Goal: Task Accomplishment & Management: Manage account settings

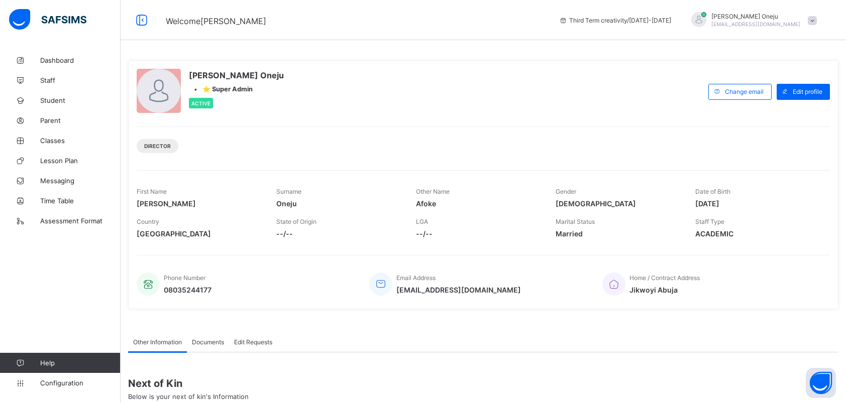
click at [62, 141] on span "Classes" at bounding box center [80, 141] width 80 height 8
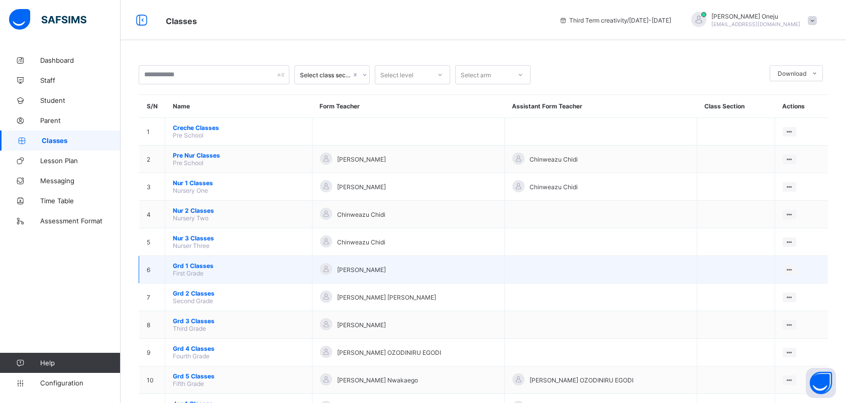
click at [208, 265] on span "Grd 1 Classes" at bounding box center [239, 266] width 132 height 8
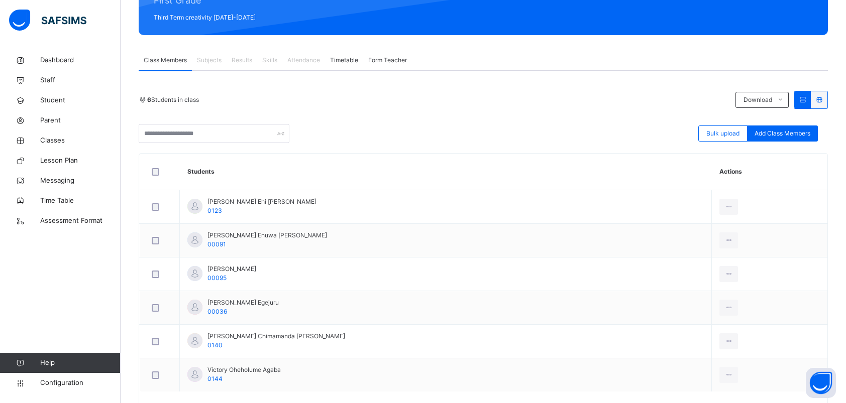
scroll to position [151, 0]
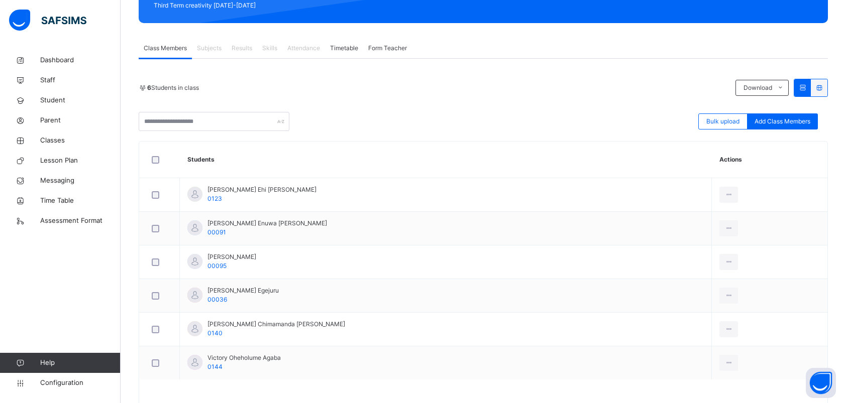
click at [270, 44] on span "Skills" at bounding box center [269, 48] width 15 height 9
click at [56, 134] on link "Classes" at bounding box center [60, 141] width 121 height 20
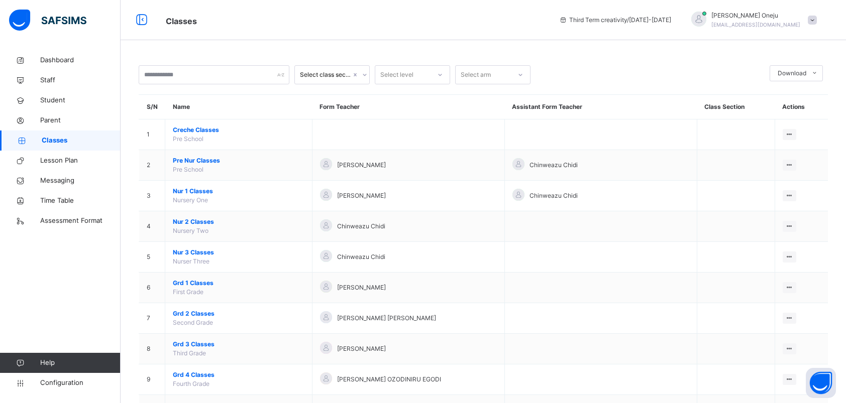
click at [817, 19] on span at bounding box center [812, 20] width 9 height 9
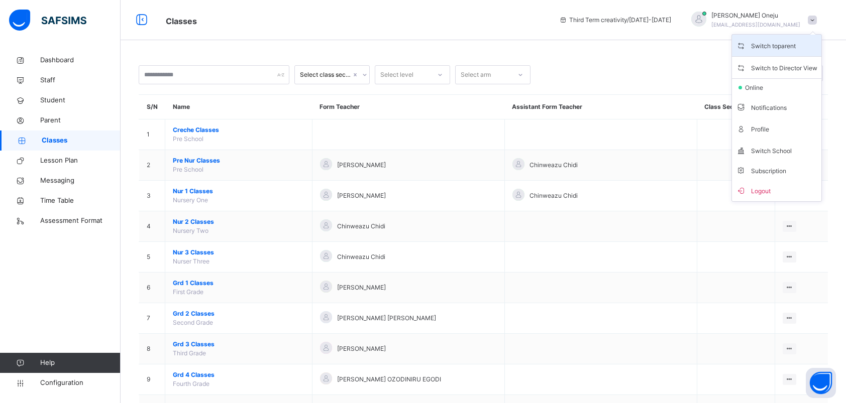
click at [804, 54] on li "Switch to parent" at bounding box center [776, 46] width 89 height 22
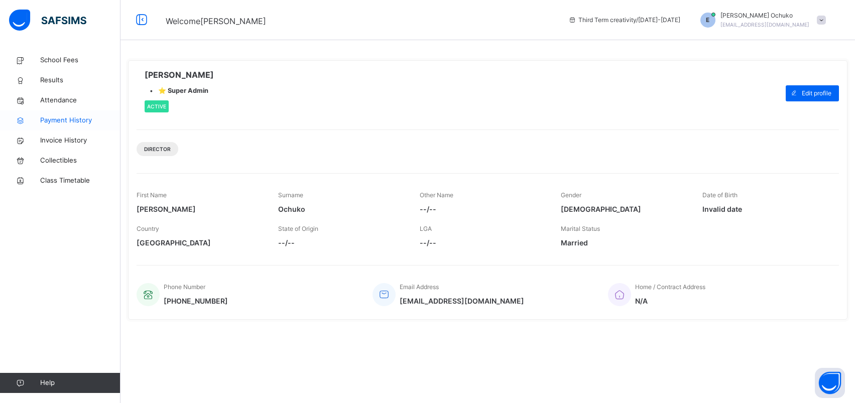
click at [98, 117] on span "Payment History" at bounding box center [80, 121] width 80 height 10
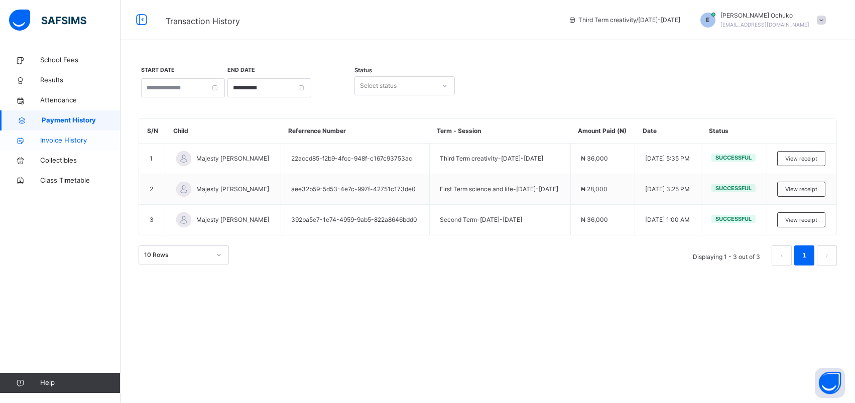
click at [70, 140] on span "Invoice History" at bounding box center [80, 141] width 80 height 10
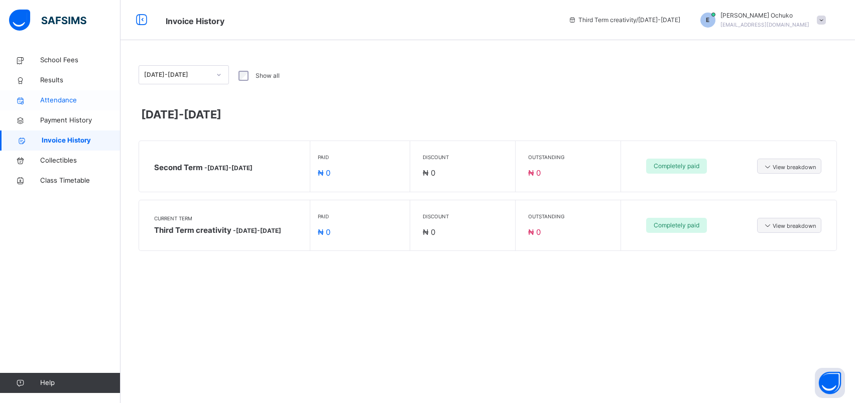
click at [59, 97] on span "Attendance" at bounding box center [80, 100] width 80 height 10
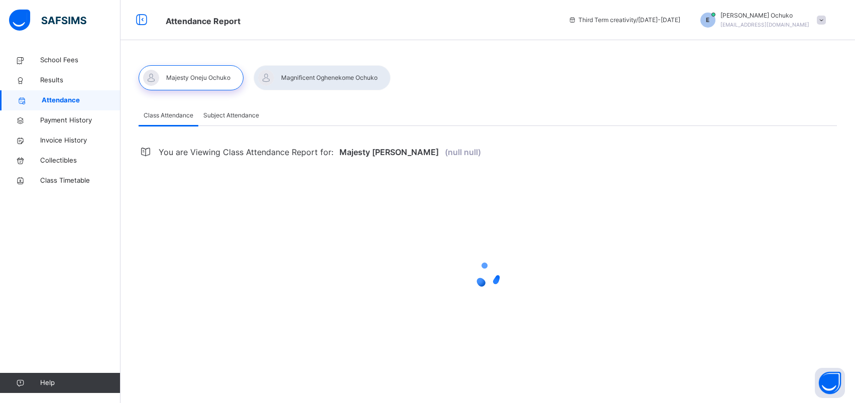
select select "****"
select select "*"
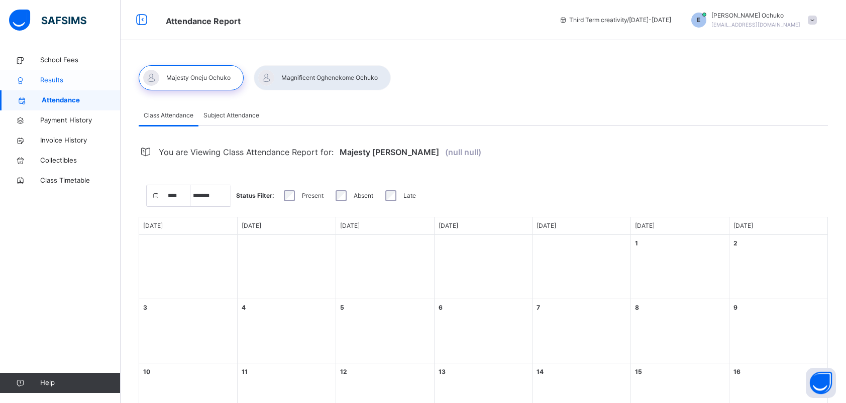
click at [48, 76] on span "Results" at bounding box center [80, 80] width 80 height 10
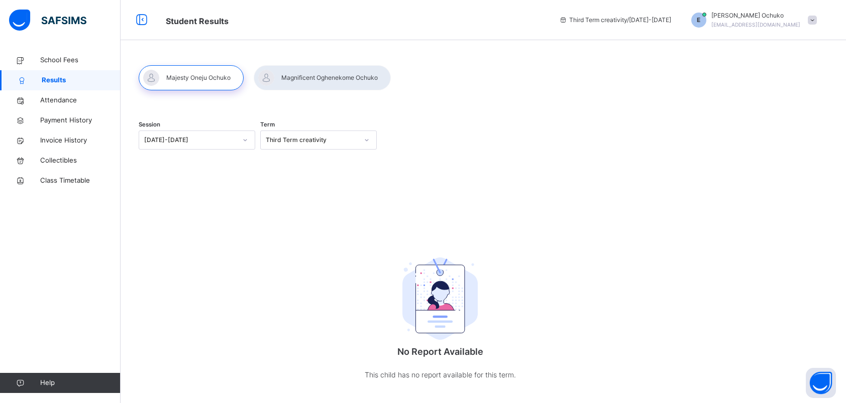
click at [302, 76] on div at bounding box center [322, 77] width 137 height 25
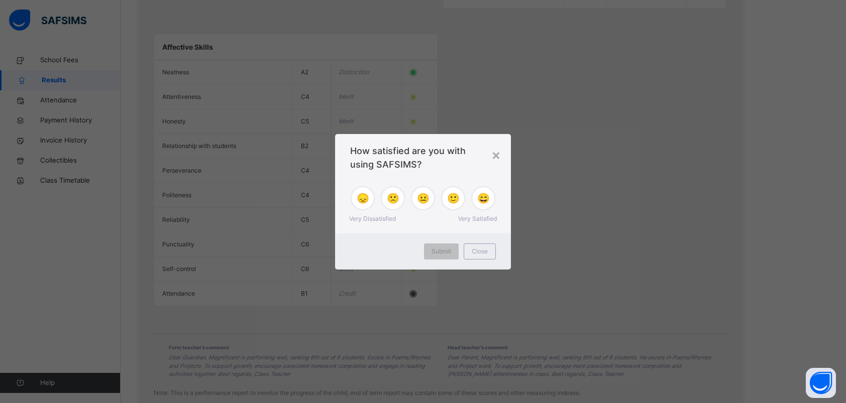
scroll to position [1201, 0]
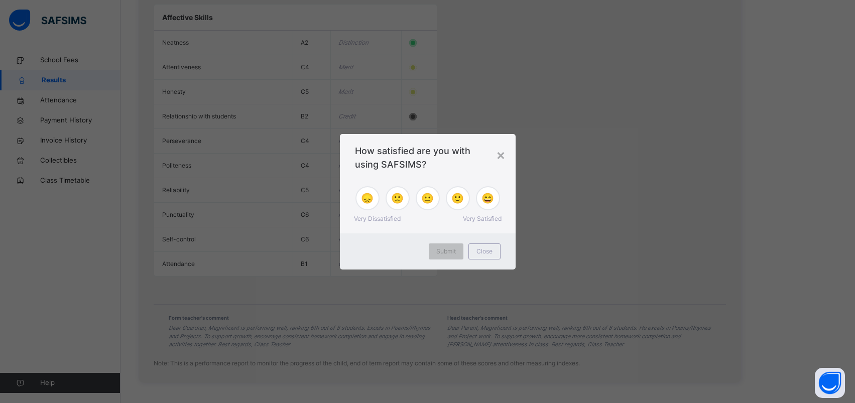
click at [371, 203] on span "😞" at bounding box center [367, 198] width 13 height 15
click at [452, 251] on span "Submit" at bounding box center [446, 251] width 20 height 9
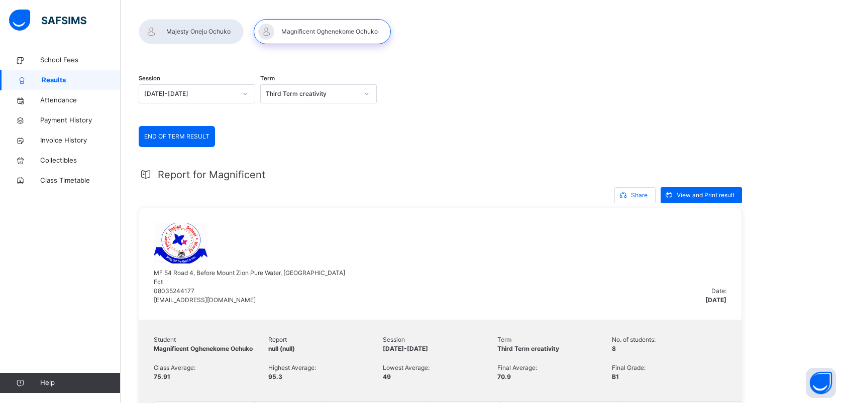
scroll to position [0, 0]
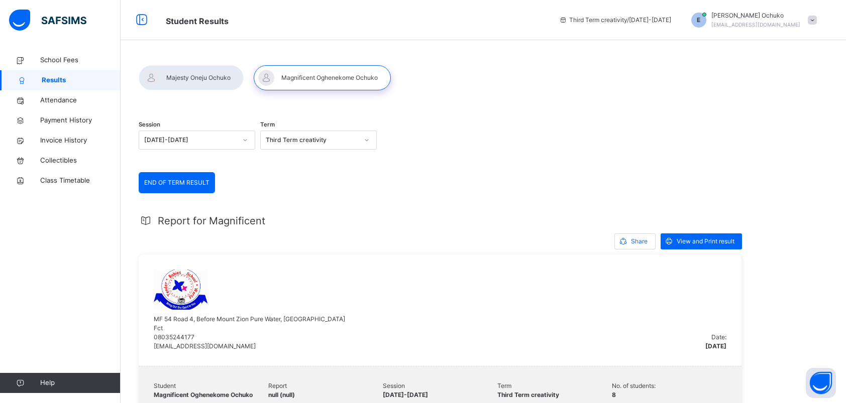
click at [817, 17] on span at bounding box center [812, 20] width 9 height 9
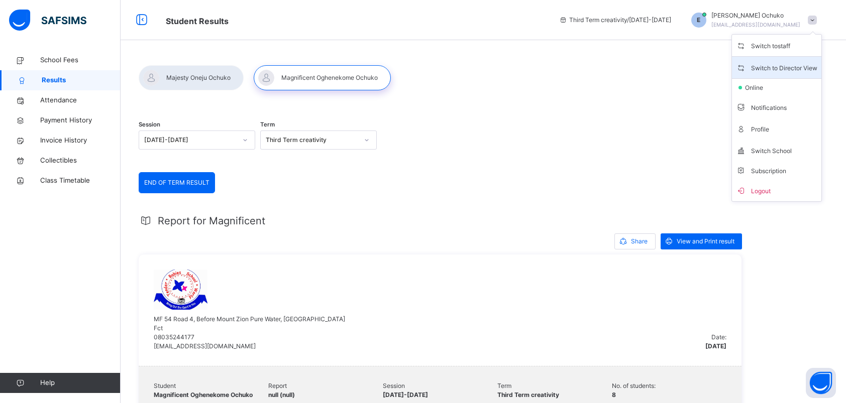
click at [805, 62] on span "Switch to Director View" at bounding box center [776, 68] width 81 height 14
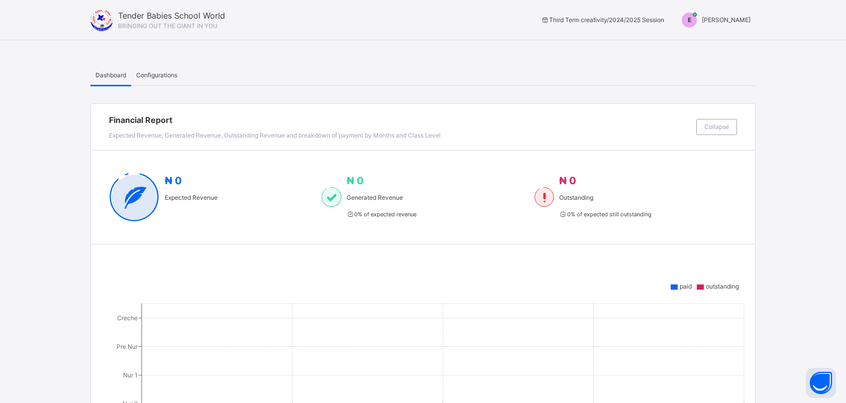
click at [766, 26] on div "Tender Babies School World BRINGING OUT THE GIANT IN YOU Third Term creativity …" at bounding box center [423, 20] width 846 height 40
click at [814, 19] on div "Tender Babies School World BRINGING OUT THE GIANT IN YOU Third Term creativity …" at bounding box center [423, 20] width 846 height 40
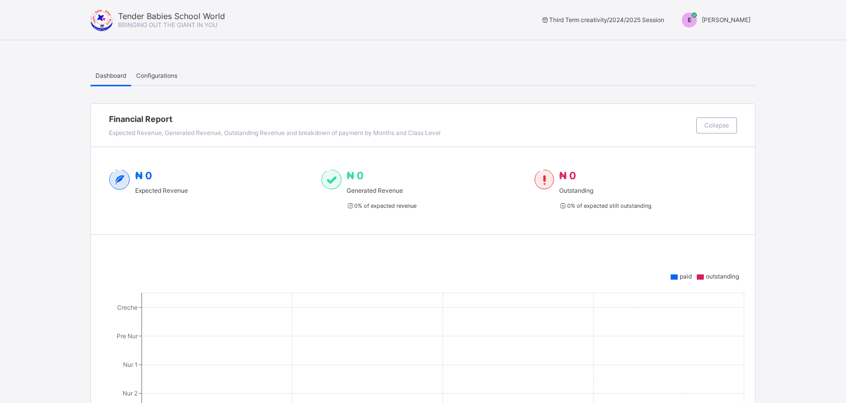
click at [827, 16] on div "Tender Babies School World BRINGING OUT THE GIANT IN YOU Third Term creativity …" at bounding box center [423, 20] width 846 height 40
click at [163, 67] on div "Configurations" at bounding box center [156, 75] width 51 height 20
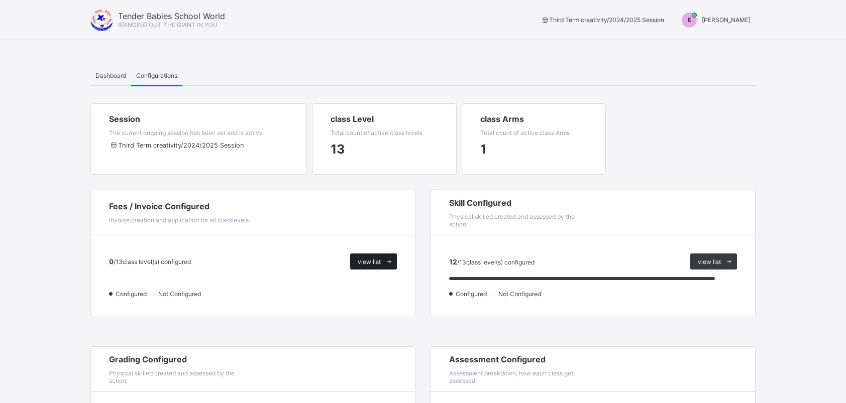
click at [375, 264] on span "view list" at bounding box center [369, 262] width 23 height 8
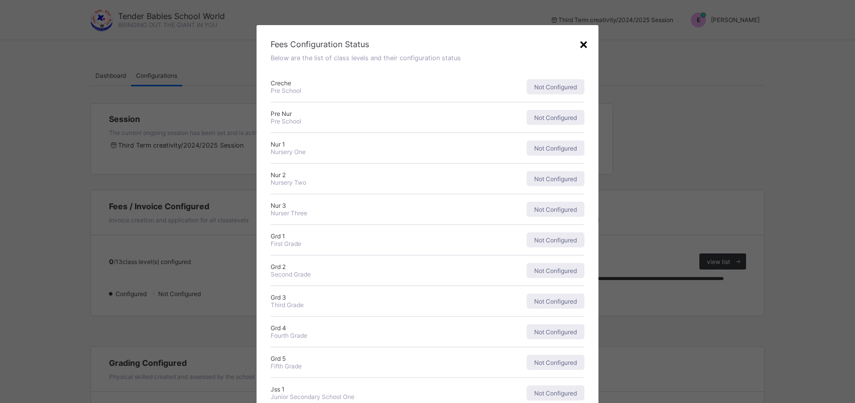
click at [584, 43] on div "×" at bounding box center [584, 43] width 10 height 17
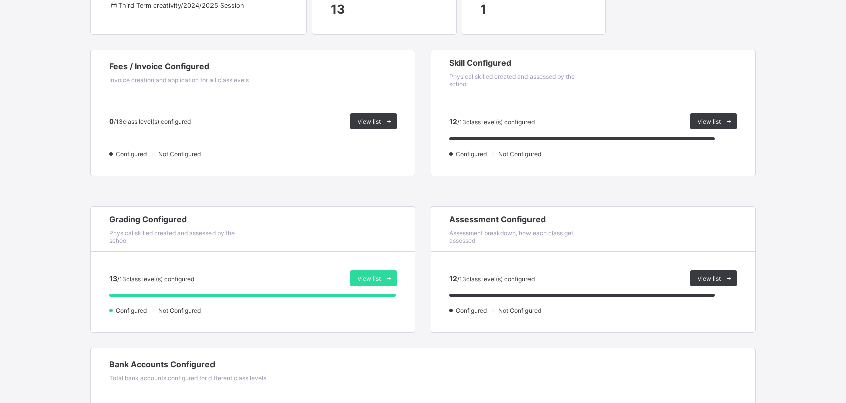
scroll to position [151, 0]
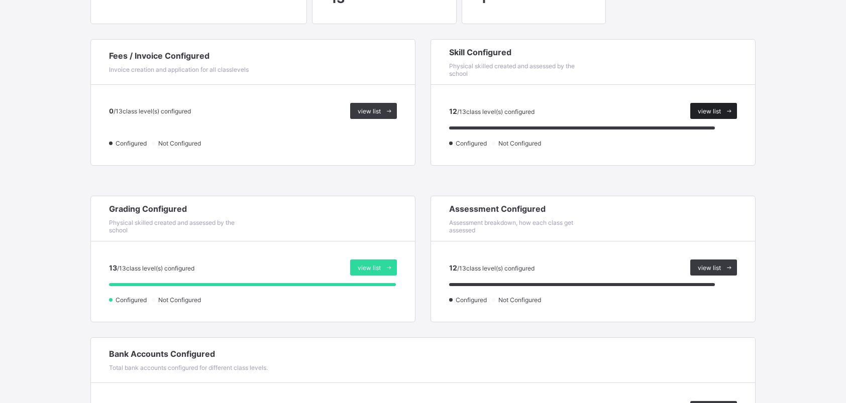
click at [730, 106] on div "view list" at bounding box center [713, 111] width 47 height 16
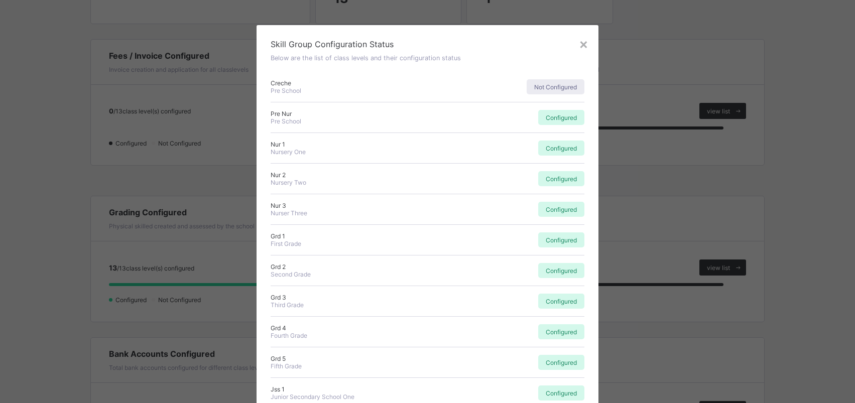
click at [713, 64] on div "× Skill Group Configuration Status Below are the list of class levels and their…" at bounding box center [427, 201] width 855 height 403
click at [582, 42] on div "×" at bounding box center [584, 43] width 10 height 17
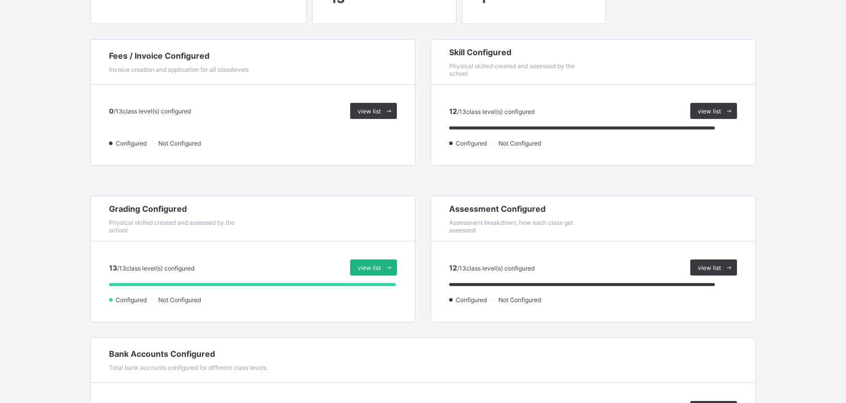
click at [381, 265] on span "view list" at bounding box center [369, 268] width 23 height 8
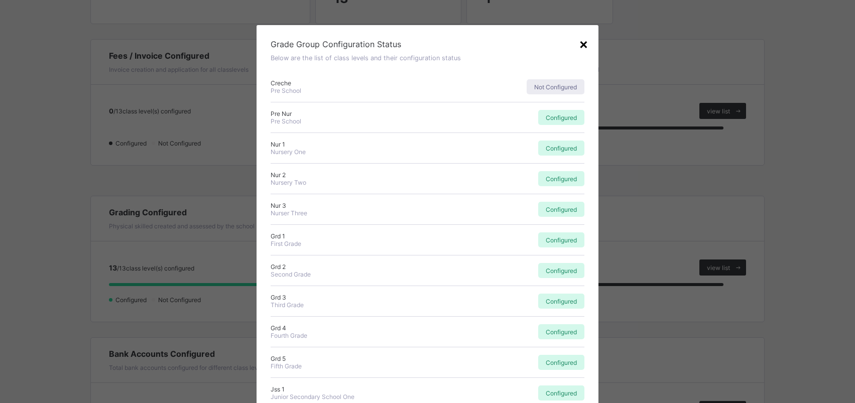
click at [582, 41] on div "×" at bounding box center [584, 43] width 10 height 17
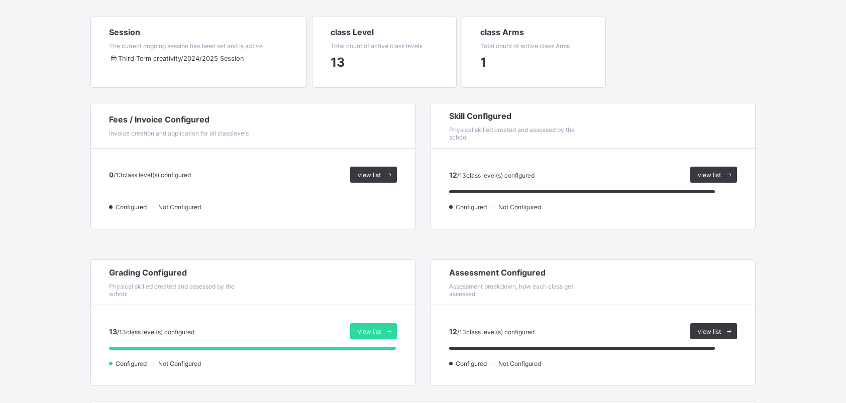
scroll to position [86, 0]
click at [381, 172] on span "view list" at bounding box center [369, 176] width 23 height 8
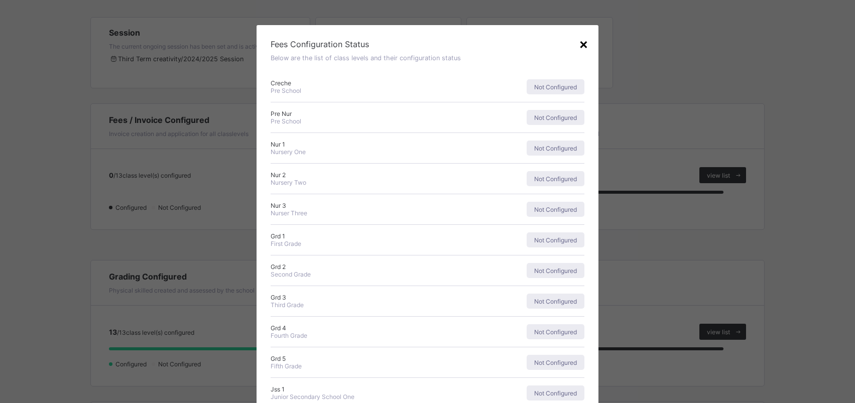
click at [583, 45] on div "×" at bounding box center [584, 43] width 10 height 17
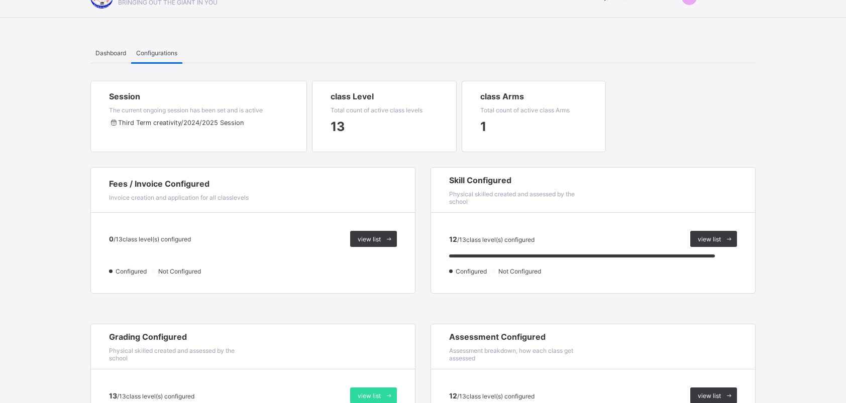
scroll to position [11, 0]
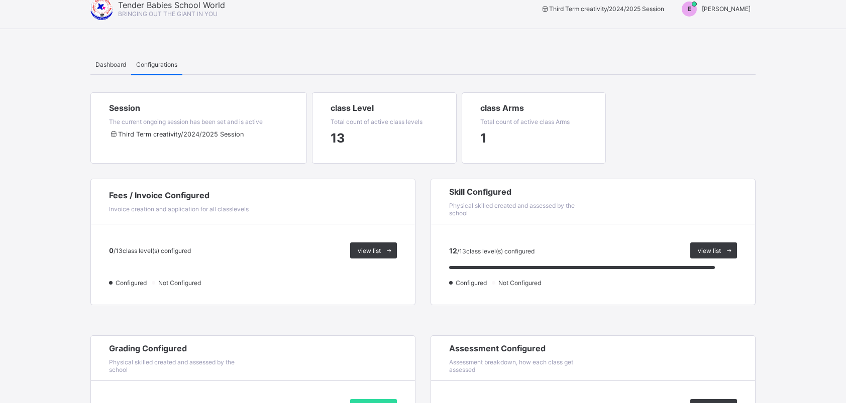
click at [578, 136] on div "1" at bounding box center [533, 138] width 107 height 25
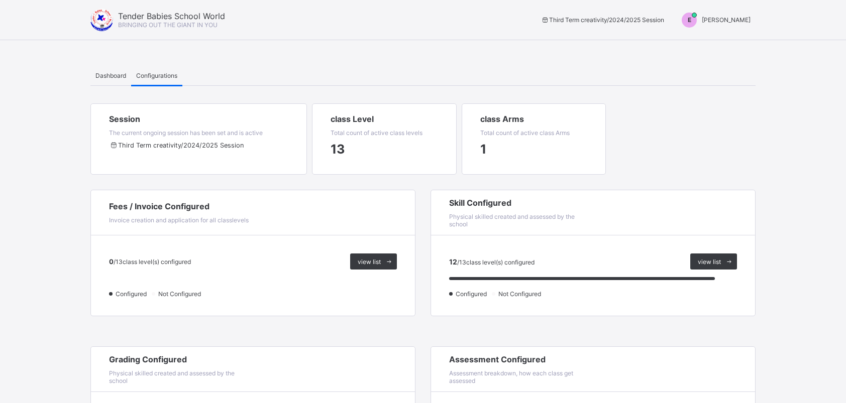
click at [705, 20] on span "[PERSON_NAME]" at bounding box center [726, 20] width 49 height 8
click at [707, 44] on span "Switch to Admin View" at bounding box center [713, 43] width 76 height 12
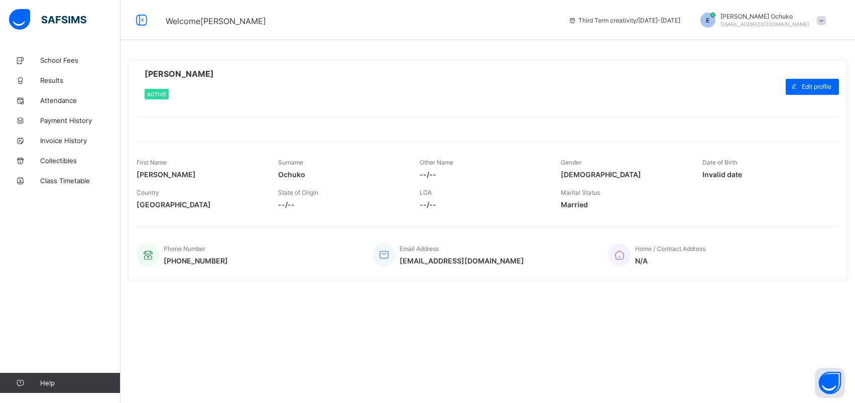
click at [822, 20] on span at bounding box center [821, 20] width 9 height 9
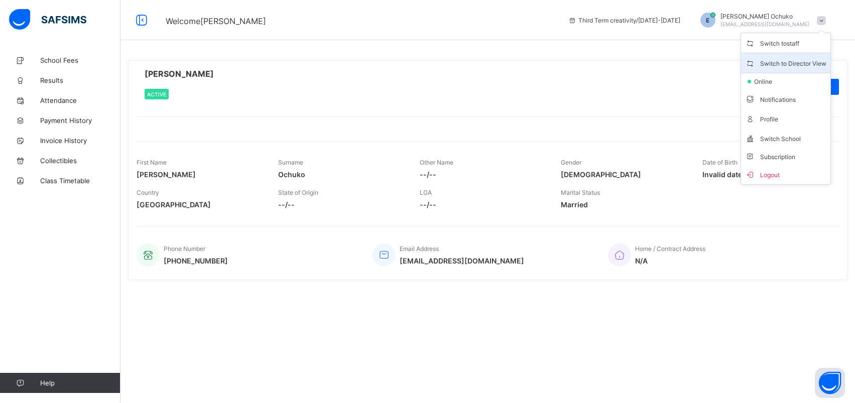
click at [803, 65] on span "Switch to Director View" at bounding box center [785, 63] width 81 height 12
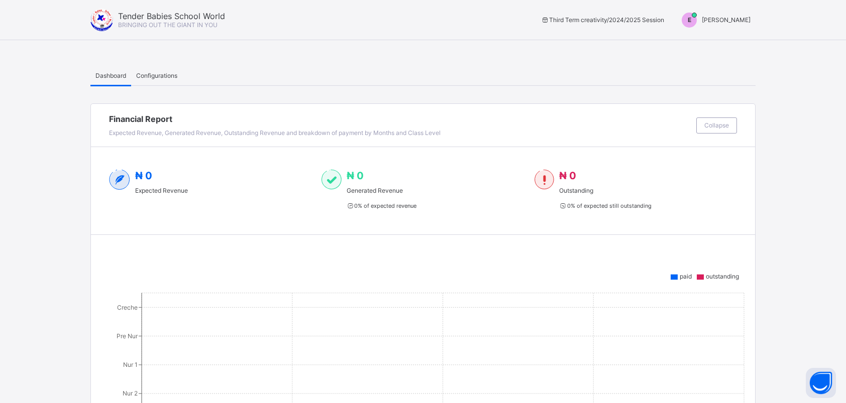
click at [726, 19] on span "[PERSON_NAME]" at bounding box center [726, 20] width 49 height 8
click at [724, 40] on span "Switch to Admin View" at bounding box center [713, 43] width 76 height 12
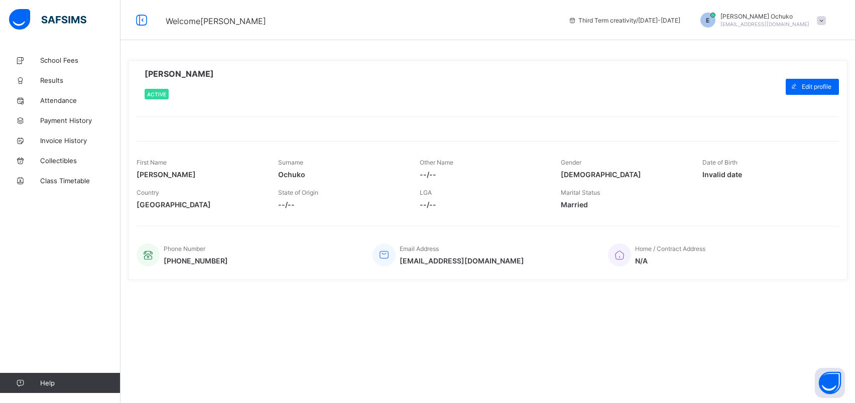
click at [820, 20] on span at bounding box center [821, 20] width 9 height 9
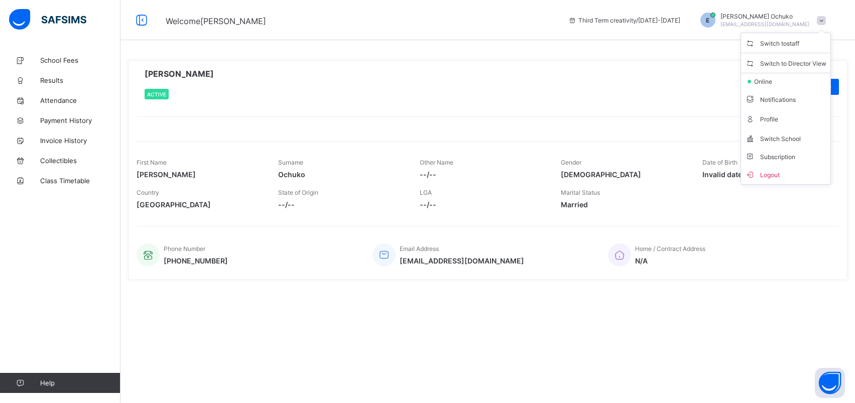
click at [664, 79] on div "[PERSON_NAME] Active" at bounding box center [459, 87] width 644 height 36
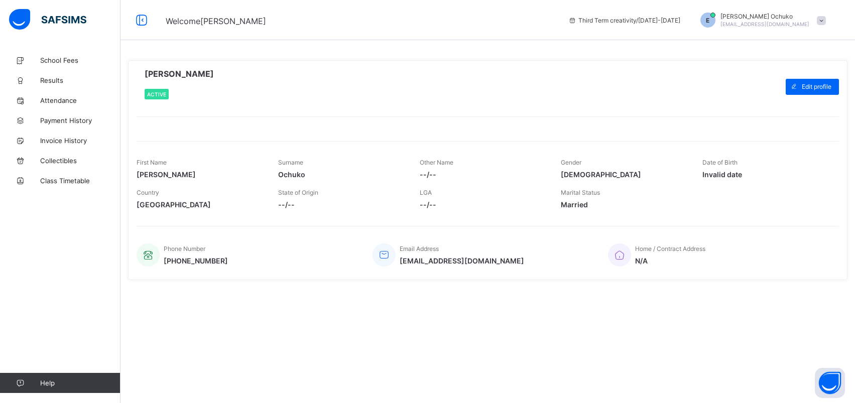
click at [823, 20] on span at bounding box center [821, 20] width 9 height 9
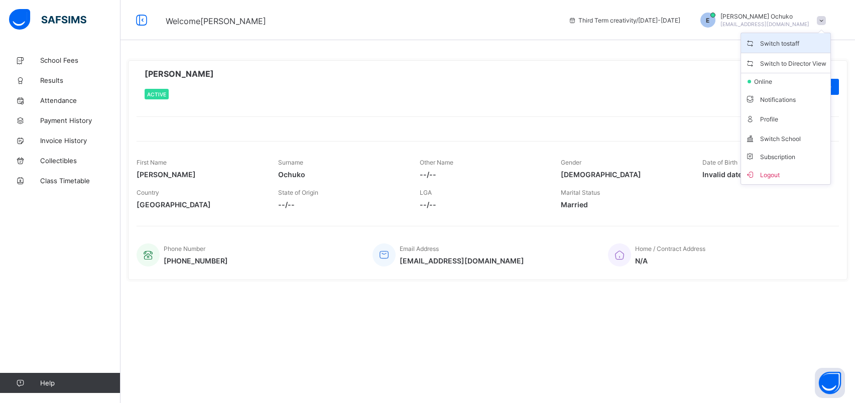
click at [810, 48] on span "Switch to staff" at bounding box center [785, 43] width 81 height 12
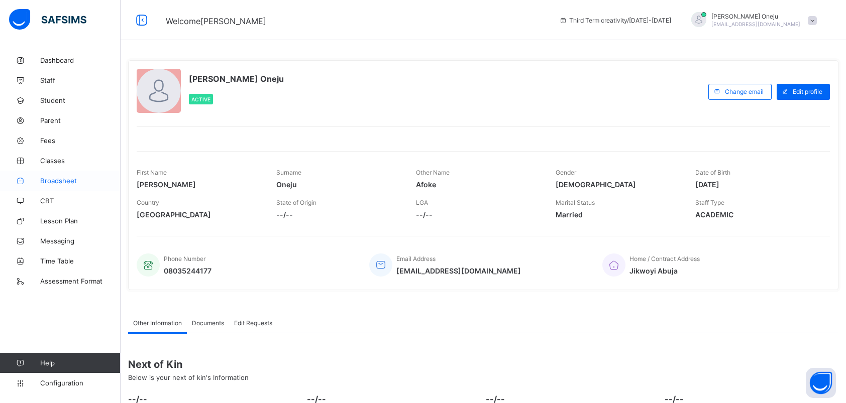
click at [61, 179] on span "Broadsheet" at bounding box center [80, 181] width 80 height 8
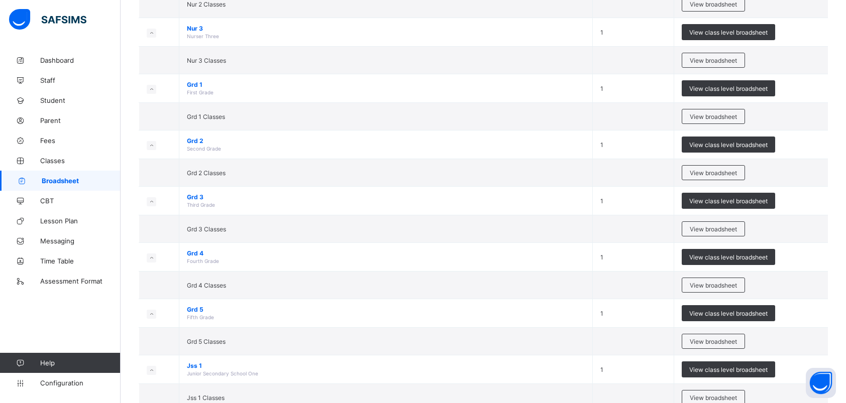
scroll to position [326, 0]
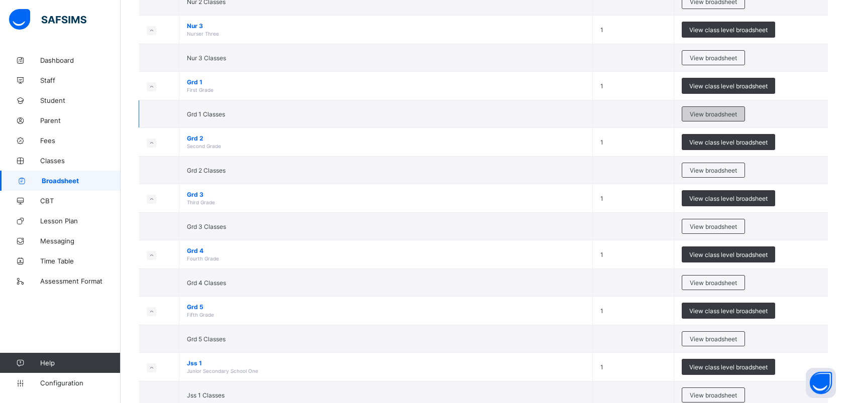
click at [702, 116] on span "View broadsheet" at bounding box center [713, 114] width 47 height 8
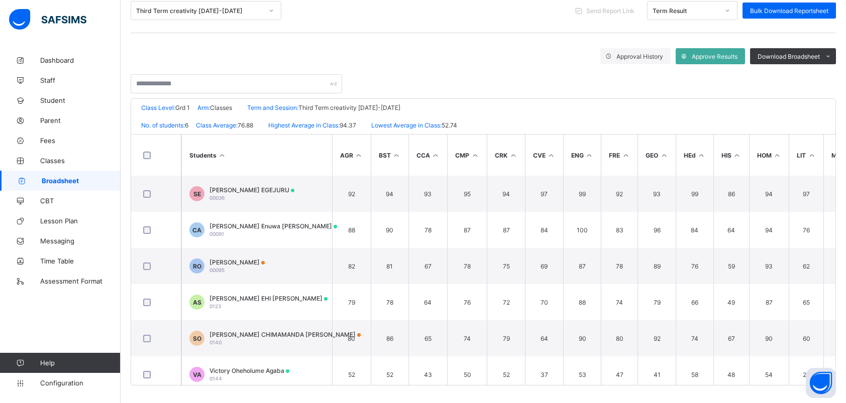
scroll to position [140, 0]
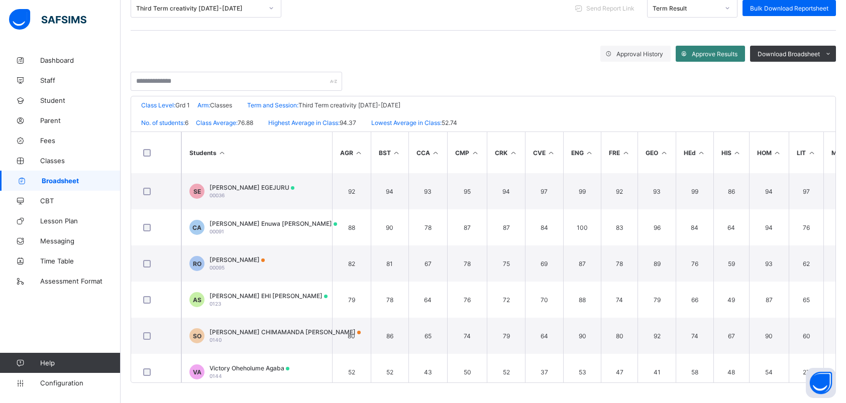
click at [730, 57] on span "Approve Results" at bounding box center [715, 54] width 46 height 8
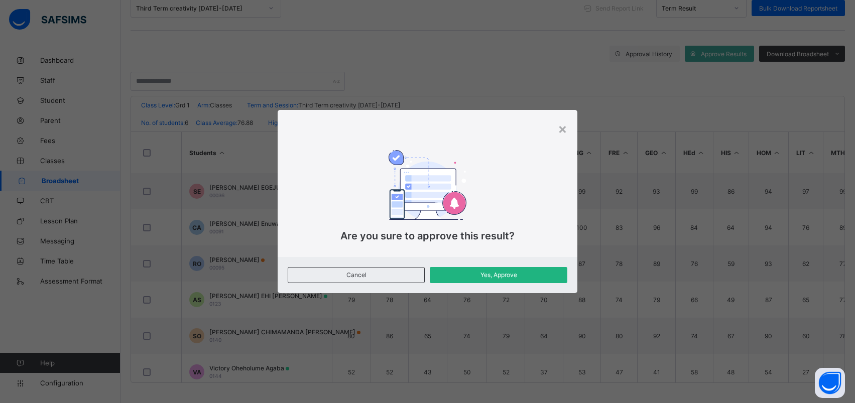
click at [537, 275] on span "Yes, Approve" at bounding box center [498, 275] width 122 height 8
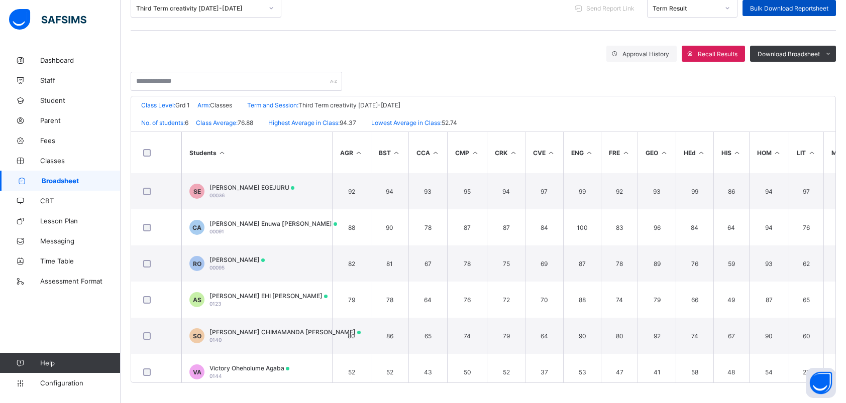
click at [804, 10] on span "Bulk Download Reportsheet" at bounding box center [789, 9] width 78 height 8
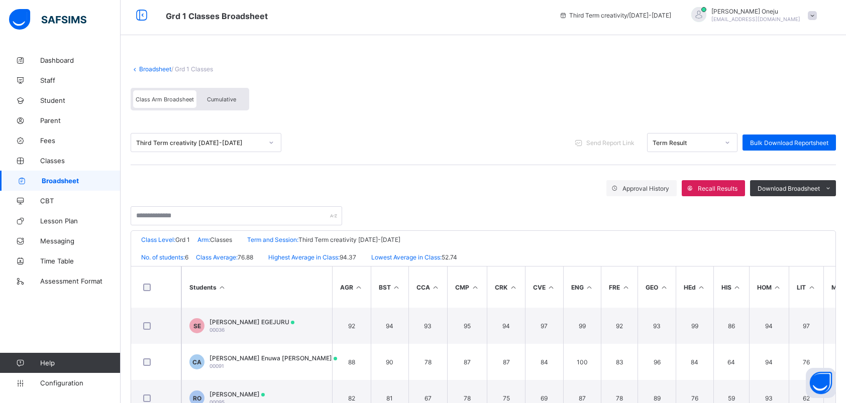
scroll to position [0, 0]
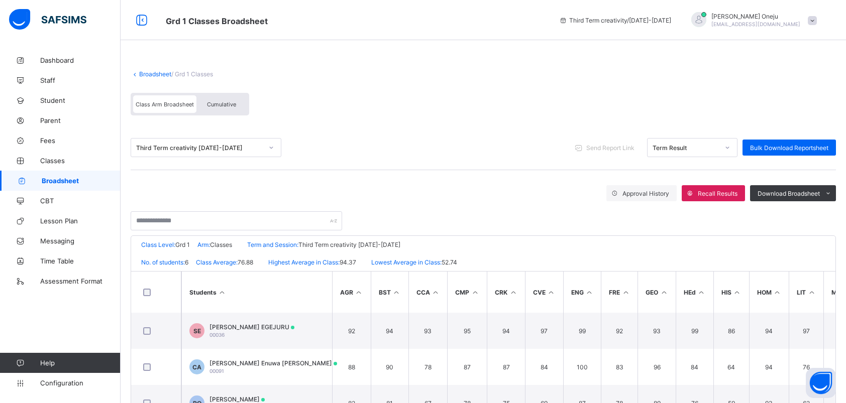
click at [817, 19] on span at bounding box center [812, 20] width 9 height 9
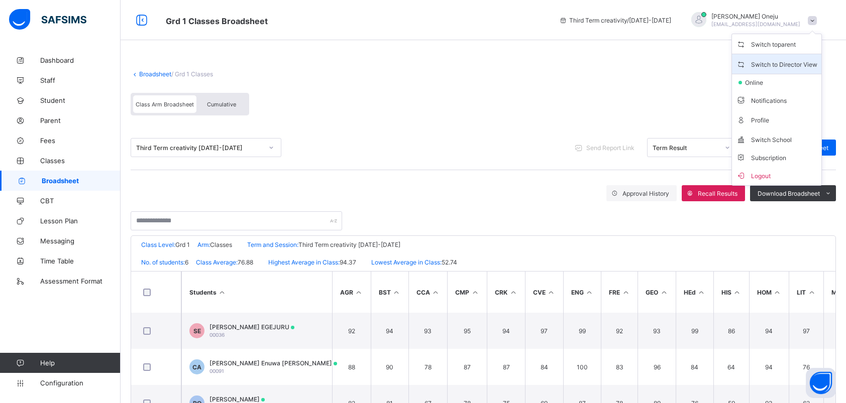
click at [794, 64] on span "Switch to Director View" at bounding box center [776, 64] width 81 height 12
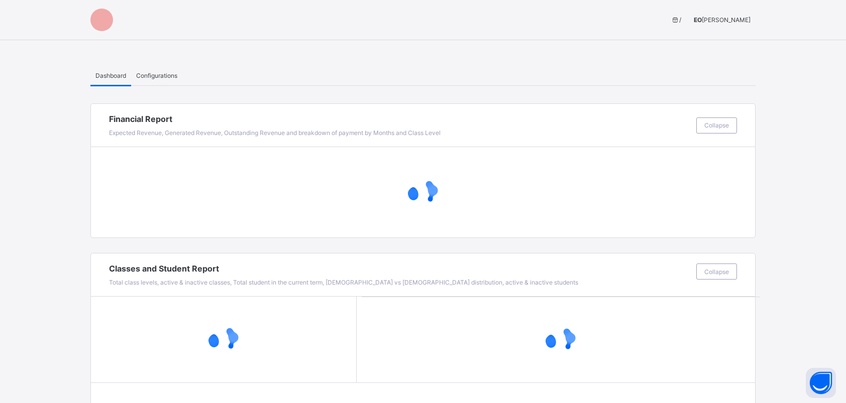
click at [740, 22] on span "[PERSON_NAME]" at bounding box center [726, 20] width 49 height 8
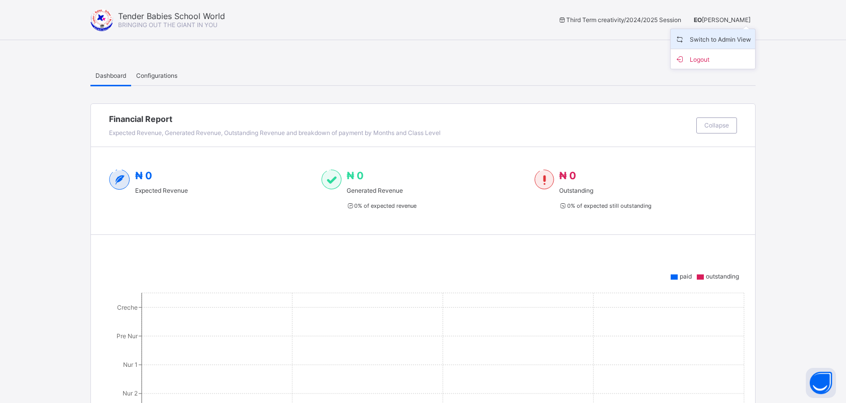
click at [742, 41] on span "Switch to Admin View" at bounding box center [713, 39] width 76 height 12
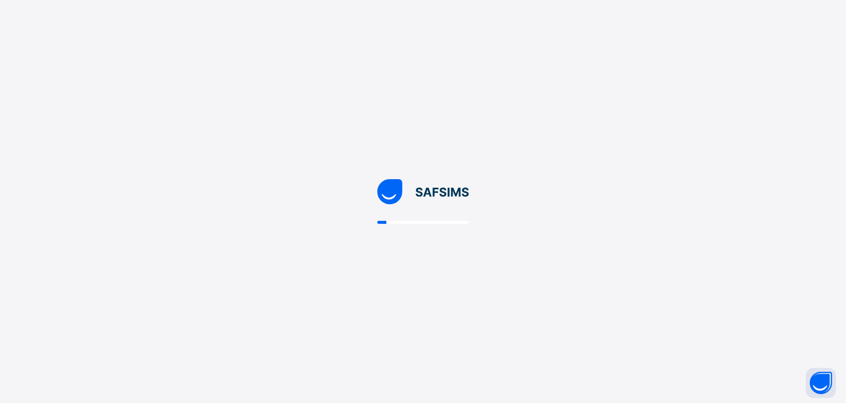
click at [742, 41] on div at bounding box center [423, 201] width 846 height 403
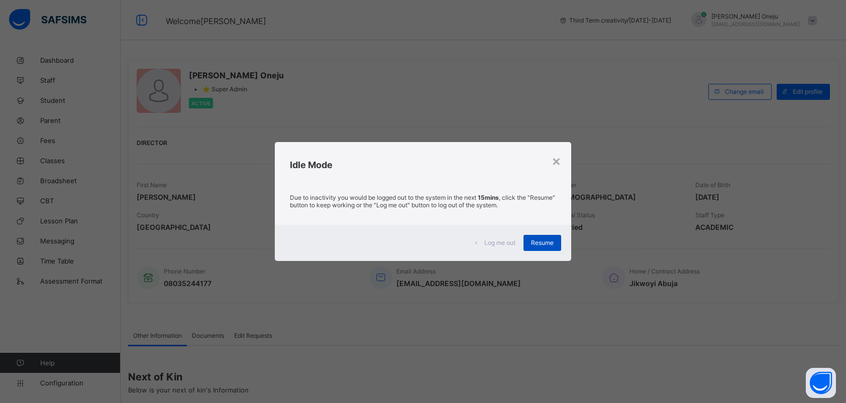
click at [559, 243] on div "Resume" at bounding box center [542, 243] width 38 height 16
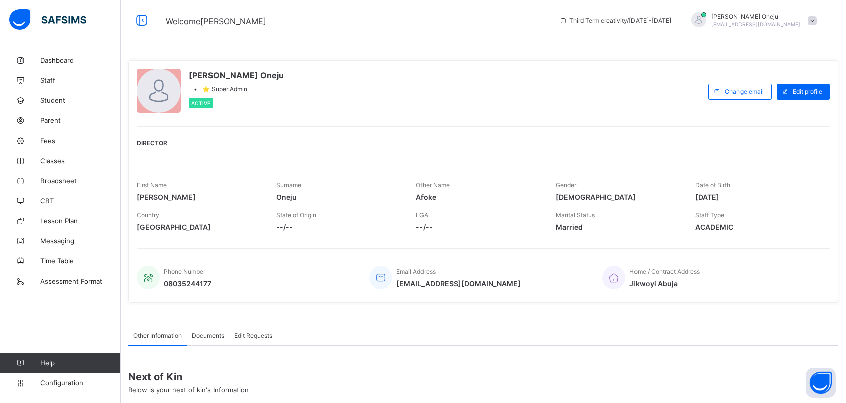
click at [510, 190] on div "Other Name Afoke" at bounding box center [478, 191] width 125 height 30
click at [78, 162] on span "Classes" at bounding box center [80, 161] width 80 height 8
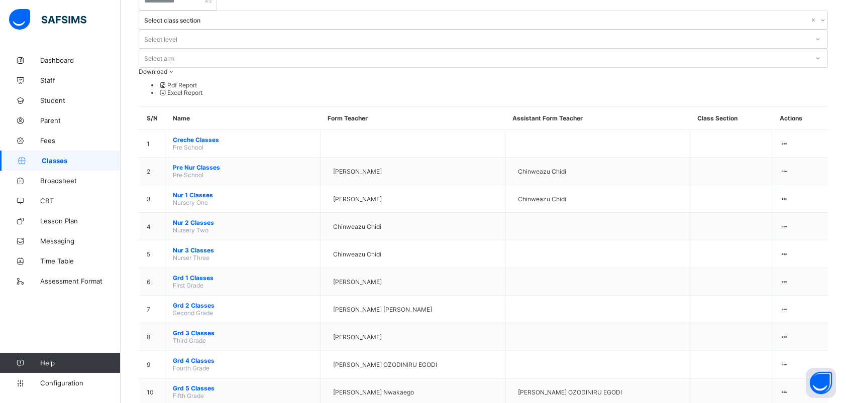
scroll to position [49, 0]
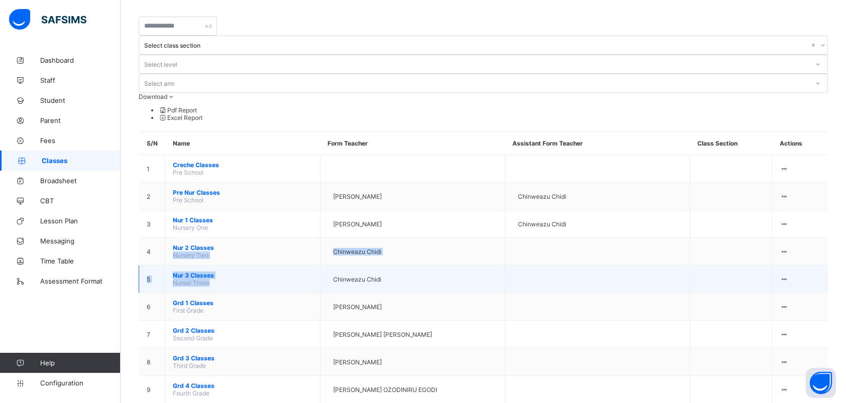
drag, startPoint x: 261, startPoint y: 156, endPoint x: 243, endPoint y: 200, distance: 47.8
click at [243, 200] on tbody "1 Creche Classes Pre School View Class Assign form Teacher 2 Pre Nur Classes Pr…" at bounding box center [483, 334] width 689 height 359
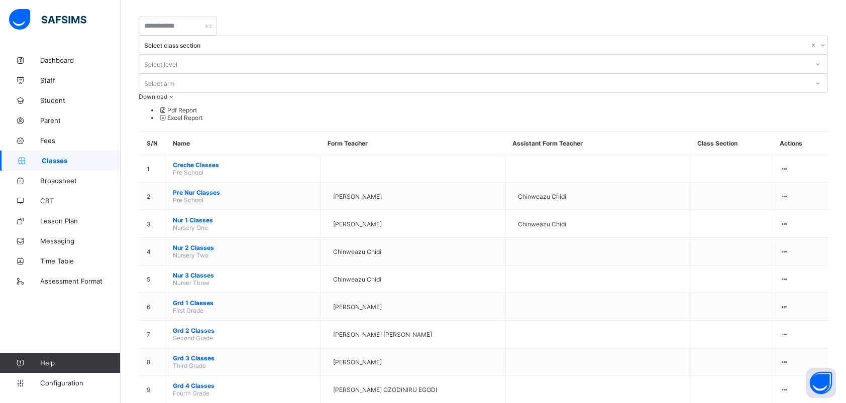
click at [256, 132] on th "Name" at bounding box center [242, 143] width 155 height 23
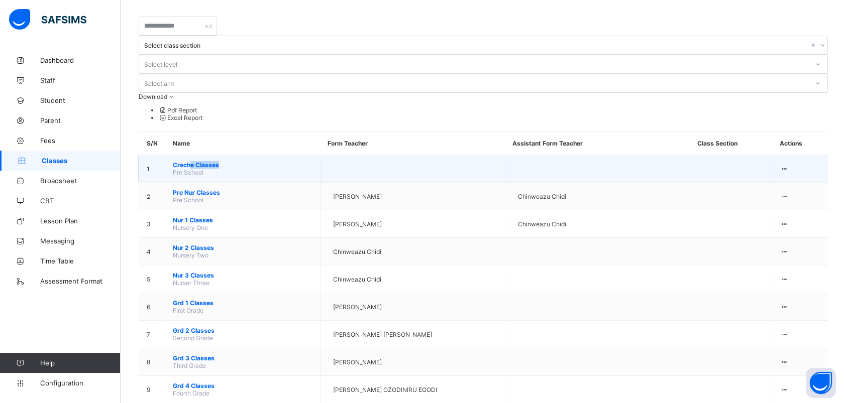
drag, startPoint x: 188, startPoint y: 82, endPoint x: 229, endPoint y: 83, distance: 40.7
click at [229, 155] on td "Creche Classes Pre School" at bounding box center [242, 169] width 155 height 28
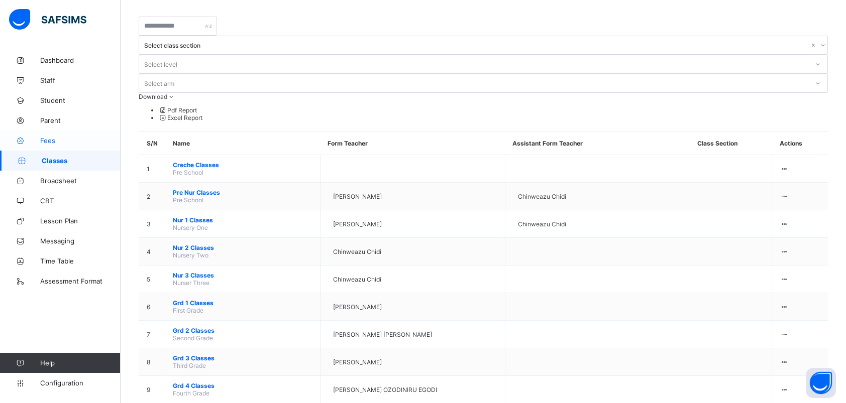
click at [104, 137] on span "Fees" at bounding box center [80, 141] width 80 height 8
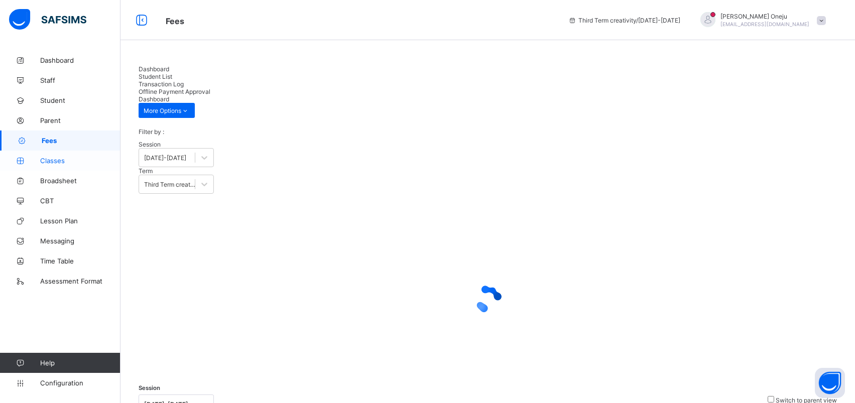
click at [79, 162] on span "Classes" at bounding box center [80, 161] width 80 height 8
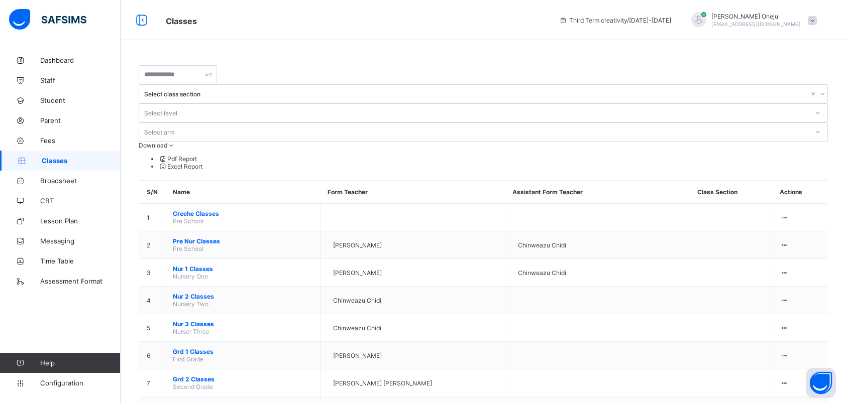
click at [128, 210] on div "Select class section Select level Select arm Download Pdf Report Excel Report S…" at bounding box center [483, 319] width 725 height 538
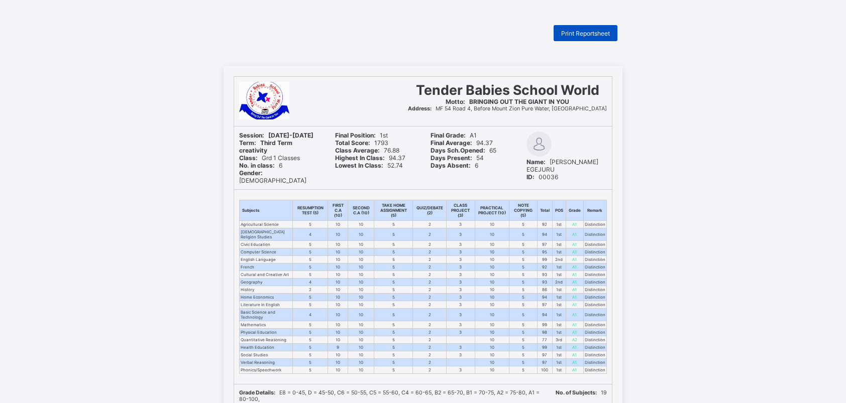
click at [590, 29] on div "Print Reportsheet" at bounding box center [585, 33] width 64 height 16
